Goal: Information Seeking & Learning: Learn about a topic

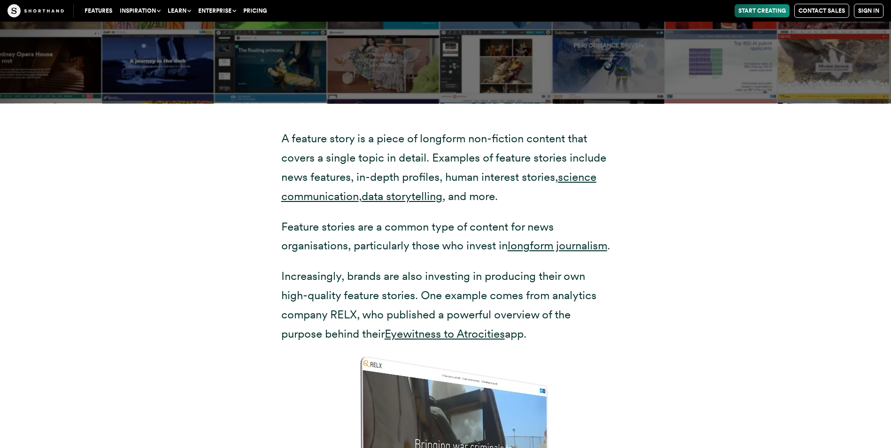
scroll to position [1801, 0]
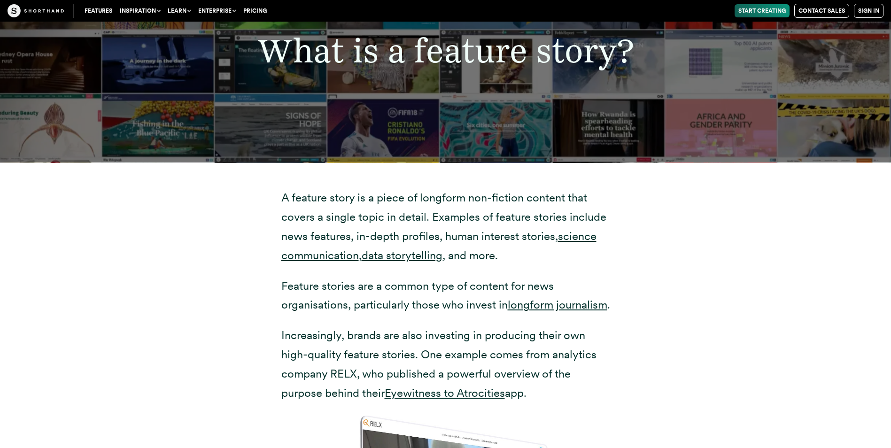
drag, startPoint x: 715, startPoint y: 303, endPoint x: 629, endPoint y: 320, distance: 87.2
click at [629, 320] on div "A feature story is a piece of longform non-fiction content that covers a single…" at bounding box center [445, 450] width 733 height 575
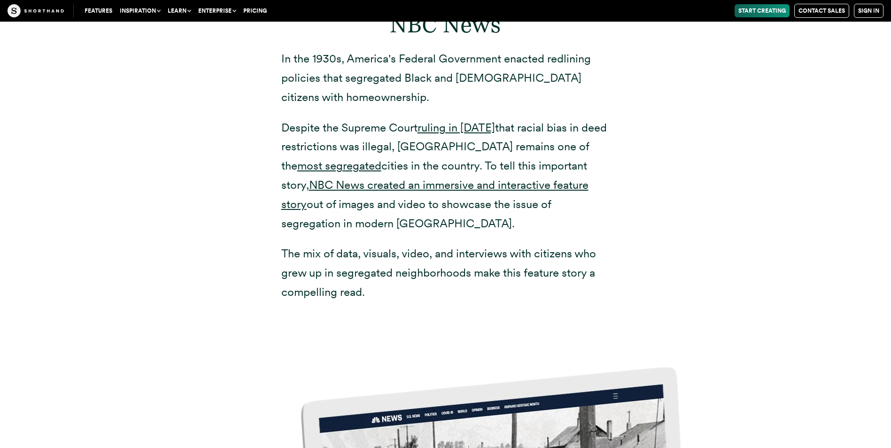
scroll to position [4541, 0]
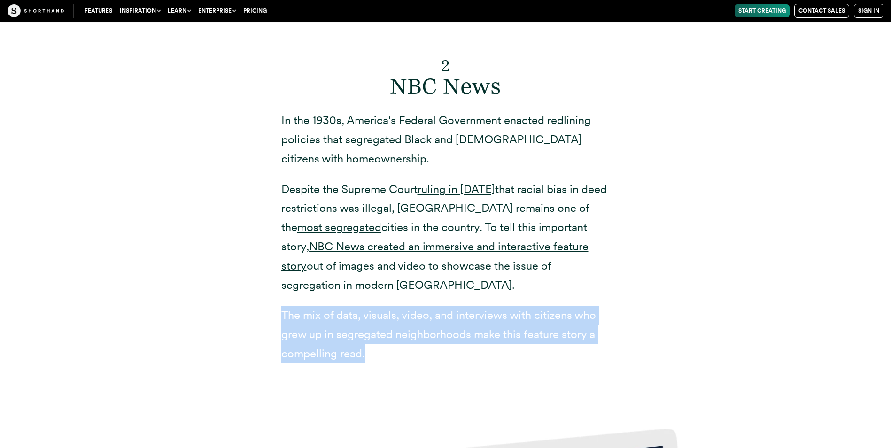
drag, startPoint x: 284, startPoint y: 309, endPoint x: 513, endPoint y: 385, distance: 241.1
click at [513, 385] on div "2 NBC News In the 1930s, America's Federal Government enacted redlining policie…" at bounding box center [446, 193] width 366 height 413
drag, startPoint x: 513, startPoint y: 385, endPoint x: 527, endPoint y: 387, distance: 14.3
click at [527, 387] on div "2 NBC News In the 1930s, America's Federal Government enacted redlining policie…" at bounding box center [446, 193] width 366 height 413
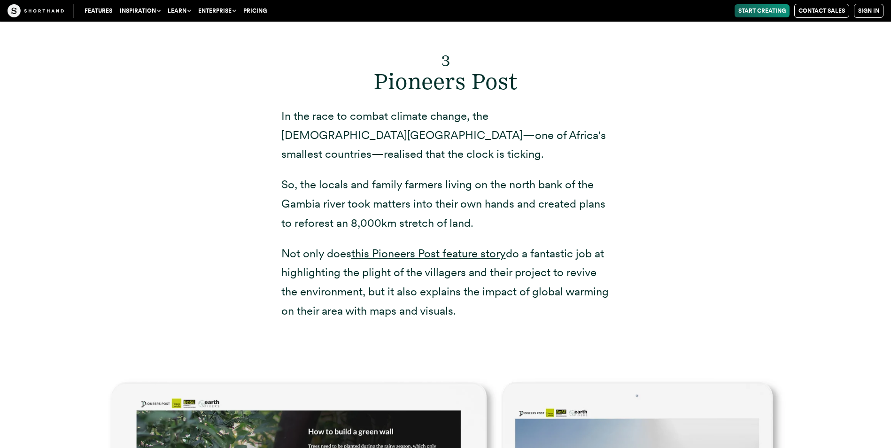
scroll to position [5324, 0]
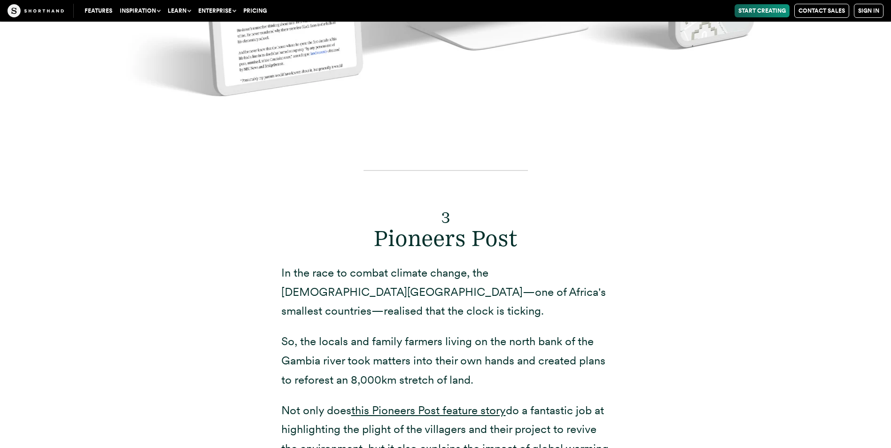
click at [372, 235] on h2 "3 Pioneers Post" at bounding box center [445, 225] width 329 height 54
drag, startPoint x: 470, startPoint y: 240, endPoint x: 453, endPoint y: 286, distance: 49.2
drag, startPoint x: 453, startPoint y: 286, endPoint x: 101, endPoint y: 195, distance: 363.0
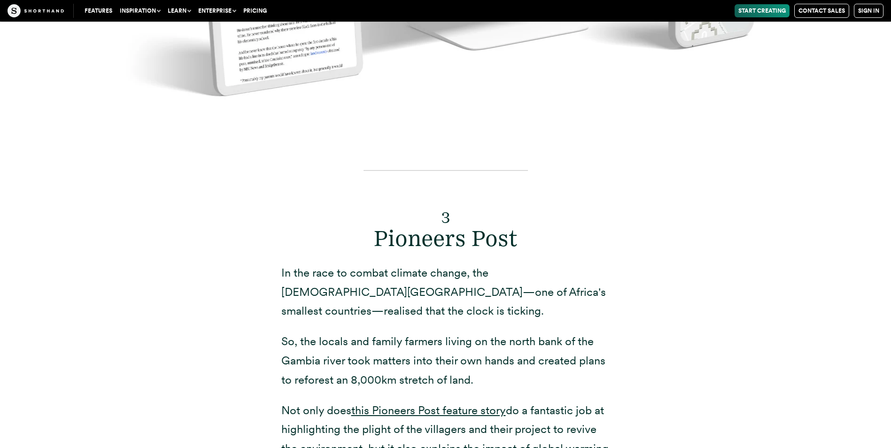
click at [101, 195] on div "3 Pioneers Post In the race to combat climate change, the [DEMOGRAPHIC_DATA][GE…" at bounding box center [445, 327] width 733 height 375
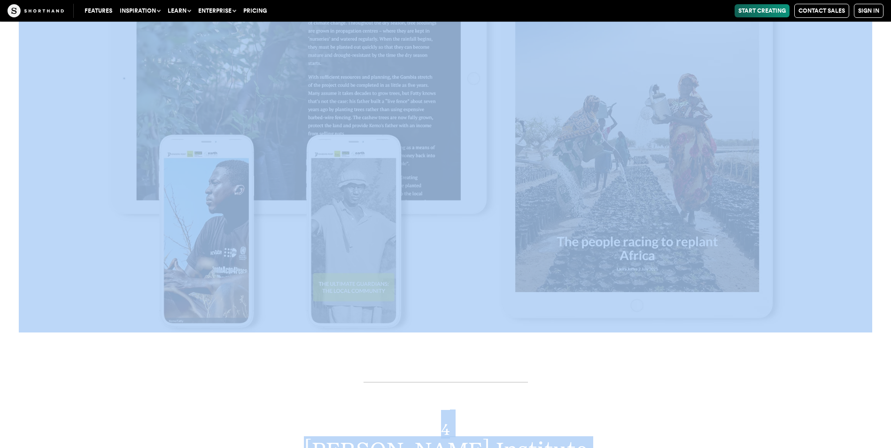
drag, startPoint x: 408, startPoint y: 202, endPoint x: 831, endPoint y: 464, distance: 497.5
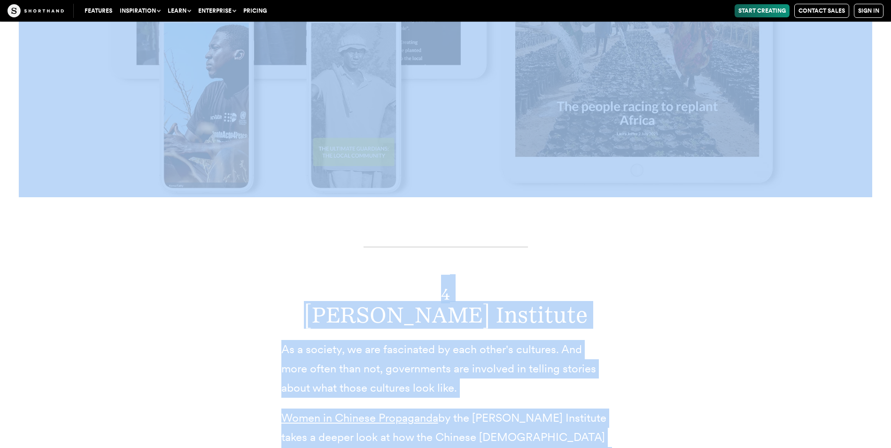
click at [204, 256] on div "4 [PERSON_NAME] Institute As a society, we are fascinated by each other's cultu…" at bounding box center [445, 422] width 733 height 413
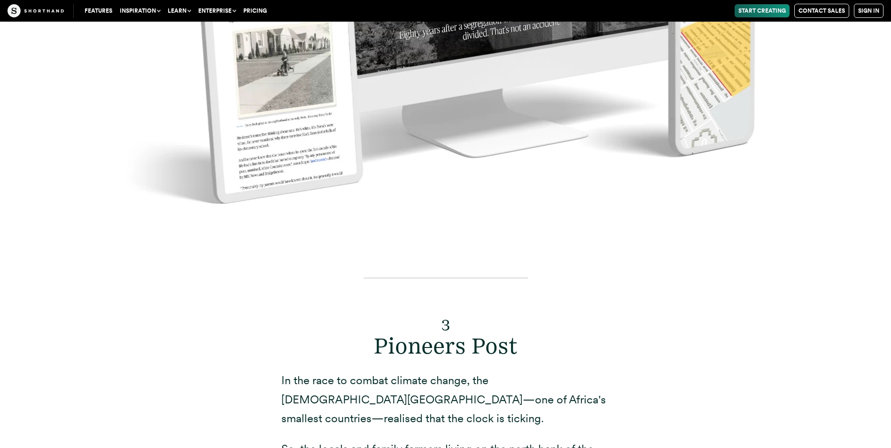
scroll to position [5487, 0]
